Goal: Information Seeking & Learning: Learn about a topic

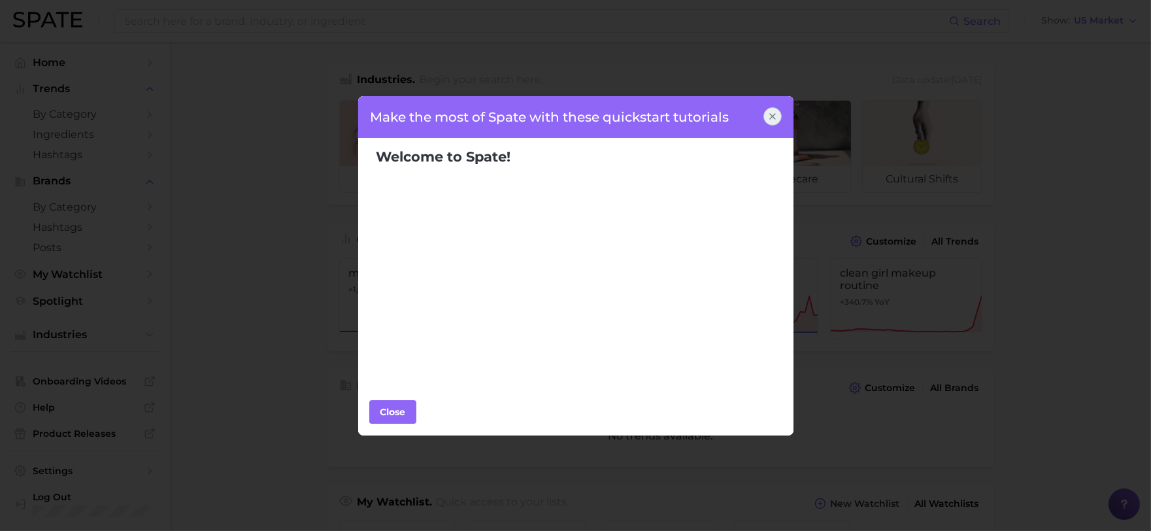
click at [778, 109] on div at bounding box center [772, 116] width 18 height 18
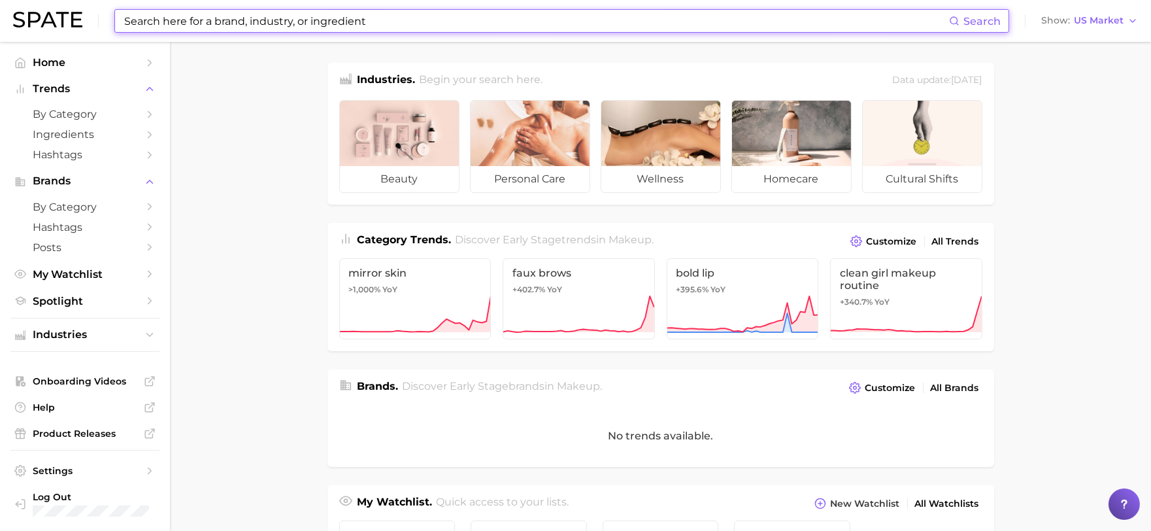
click at [573, 21] on input at bounding box center [536, 21] width 826 height 22
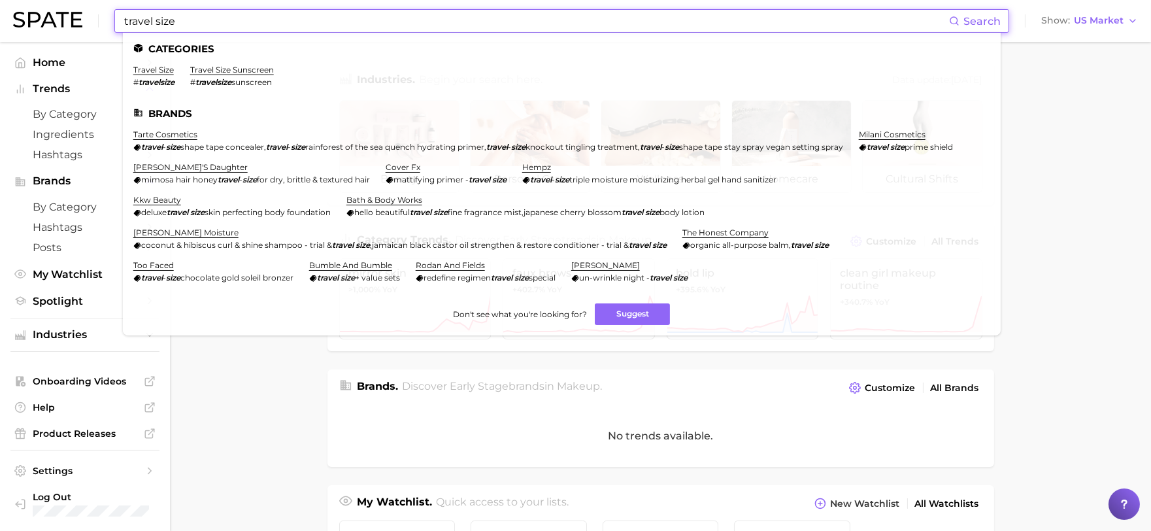
type input "travel size"
